Goal: Learn about a topic

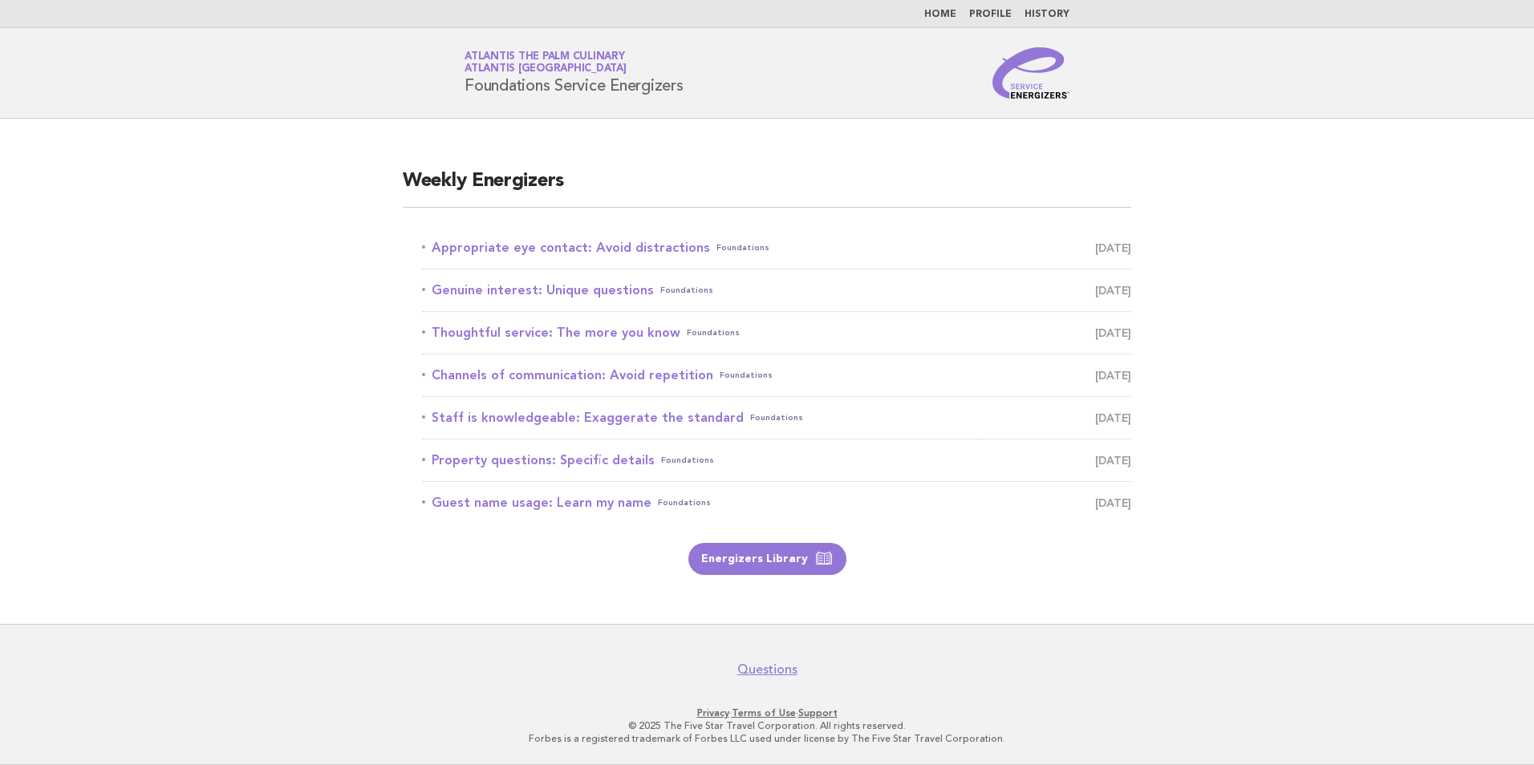
drag, startPoint x: 538, startPoint y: 241, endPoint x: 558, endPoint y: 188, distance: 56.9
click at [538, 241] on link "Appropriate eye contact: Avoid distractions Foundations [DATE]" at bounding box center [776, 248] width 709 height 22
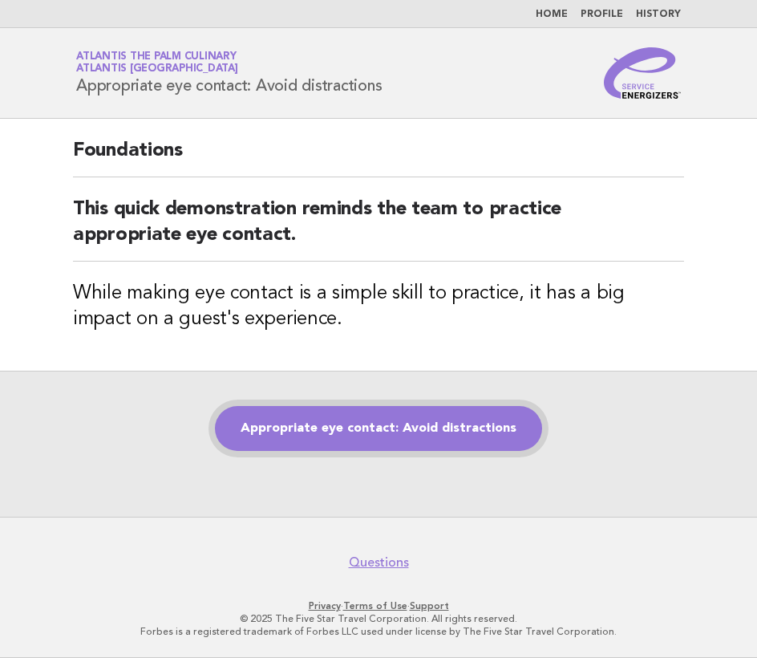
click at [389, 429] on link "Appropriate eye contact: Avoid distractions" at bounding box center [378, 428] width 327 height 45
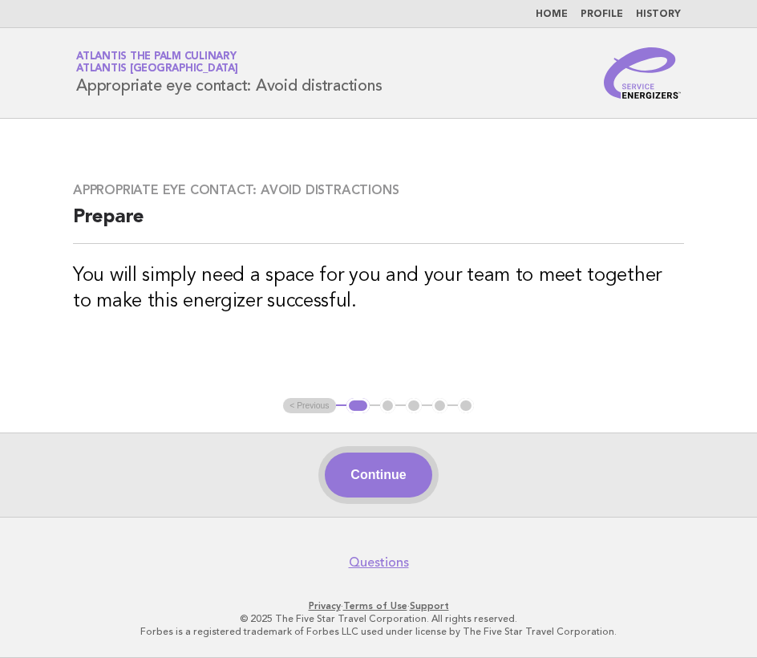
click at [387, 471] on button "Continue" at bounding box center [378, 474] width 107 height 45
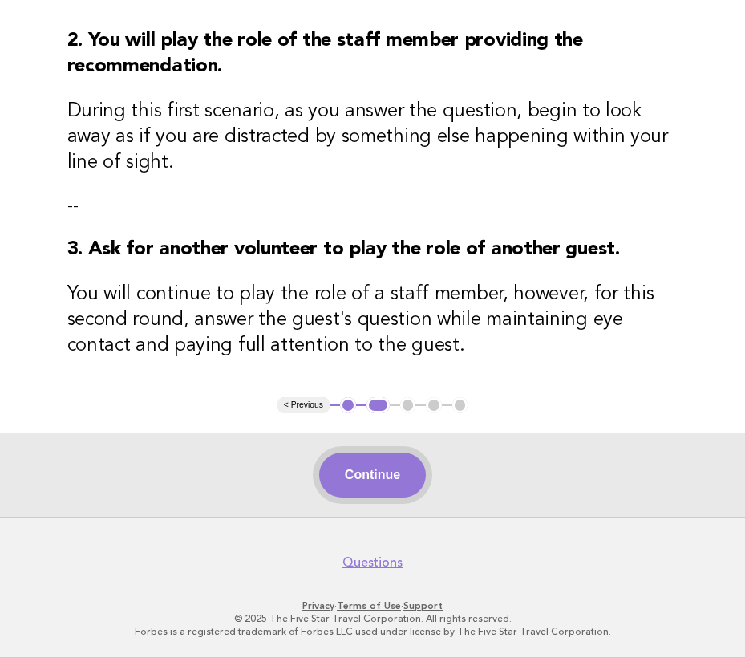
click at [382, 455] on button "Continue" at bounding box center [372, 474] width 107 height 45
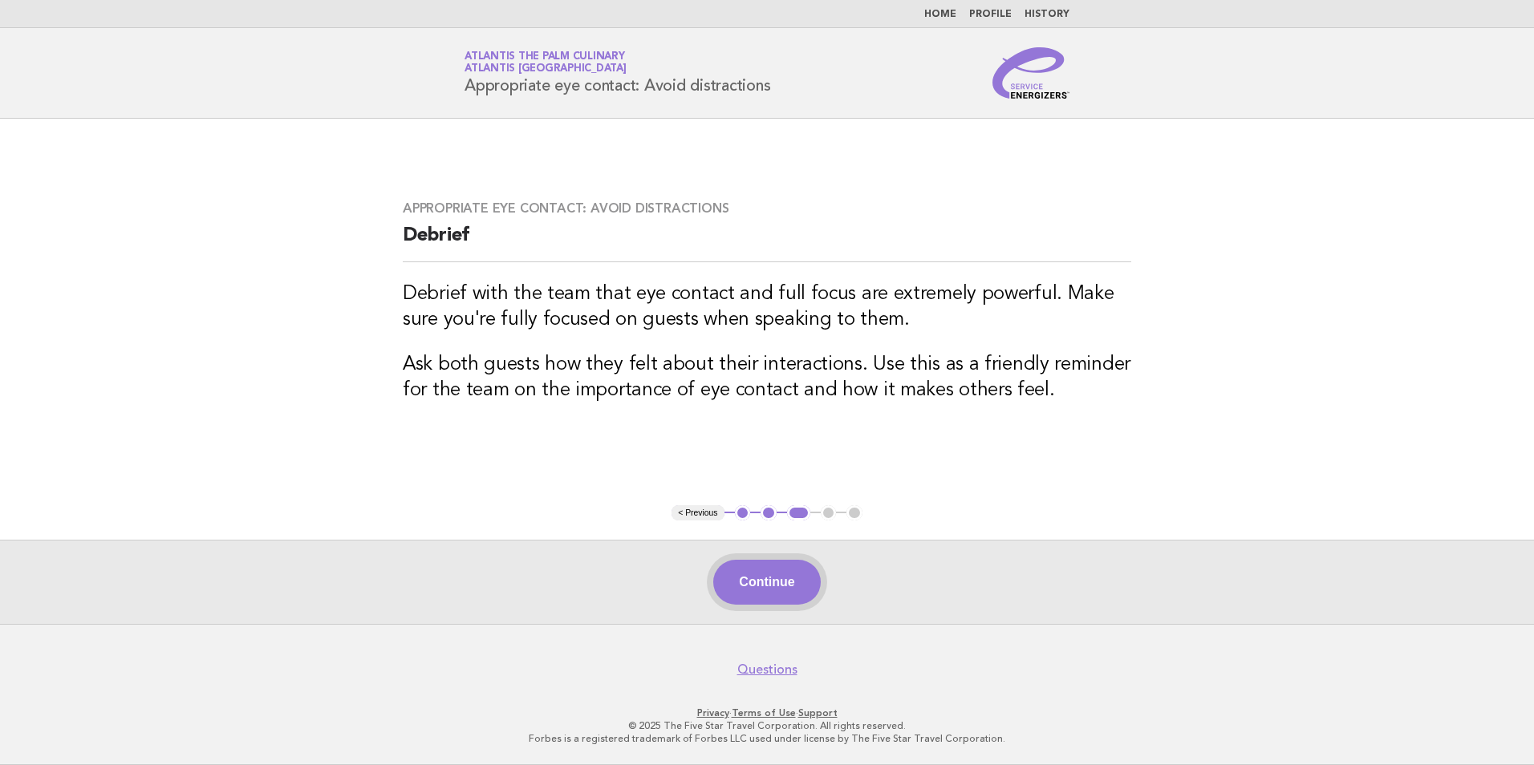
click at [757, 573] on button "Continue" at bounding box center [766, 582] width 107 height 45
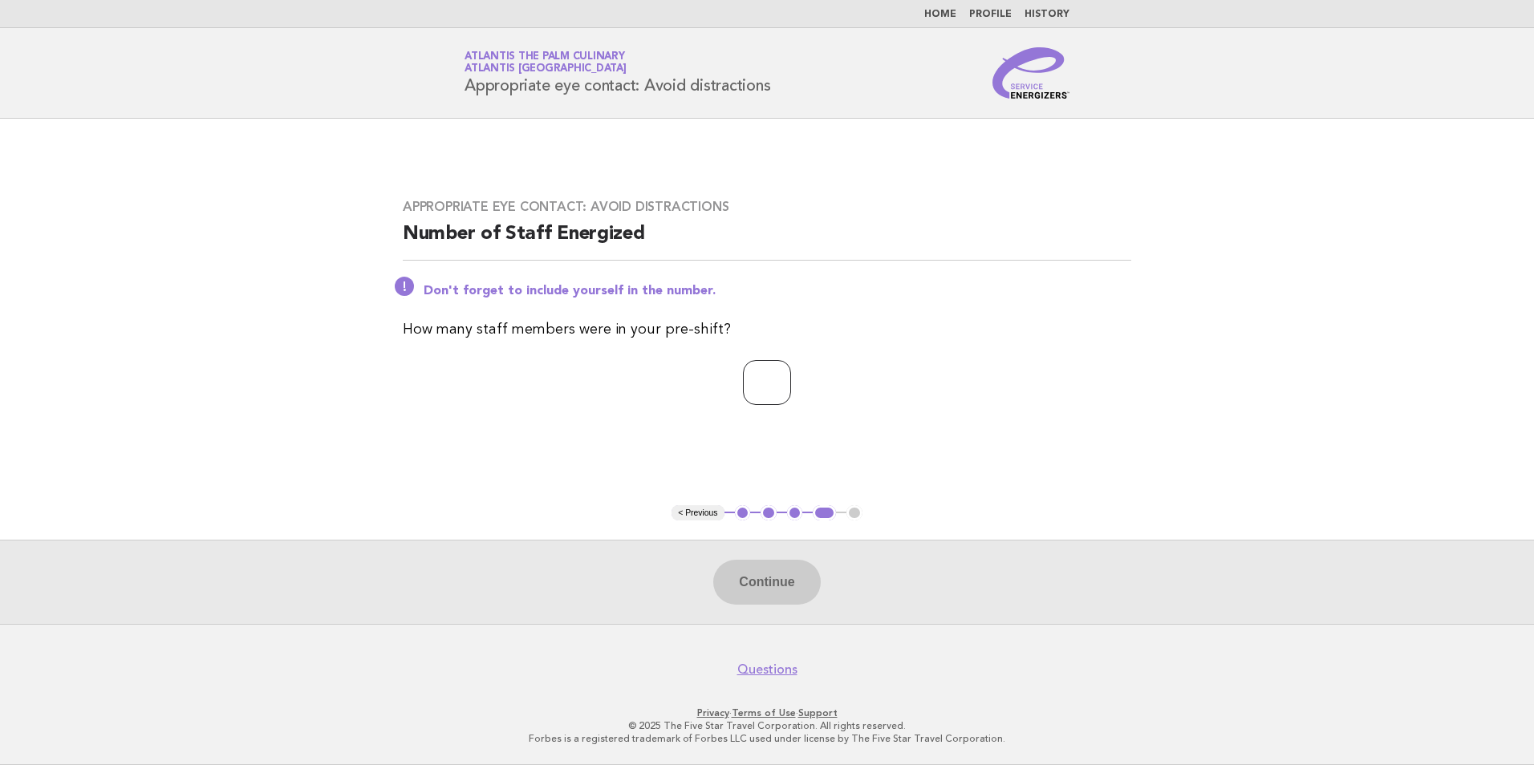
click at [750, 374] on input "number" at bounding box center [767, 382] width 48 height 45
type input "**"
click at [757, 593] on button "Continue" at bounding box center [766, 582] width 107 height 45
